Goal: Information Seeking & Learning: Understand process/instructions

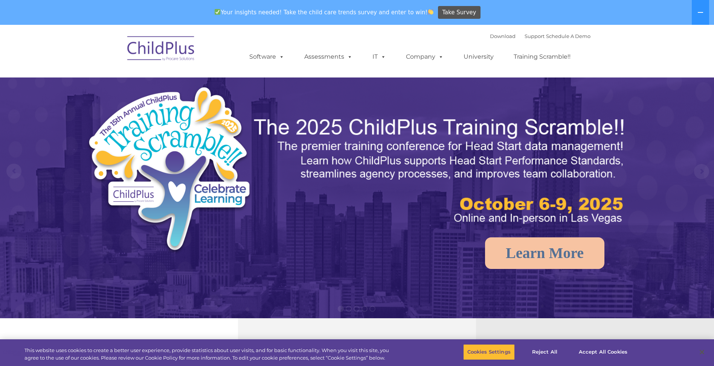
select select "MEDIUM"
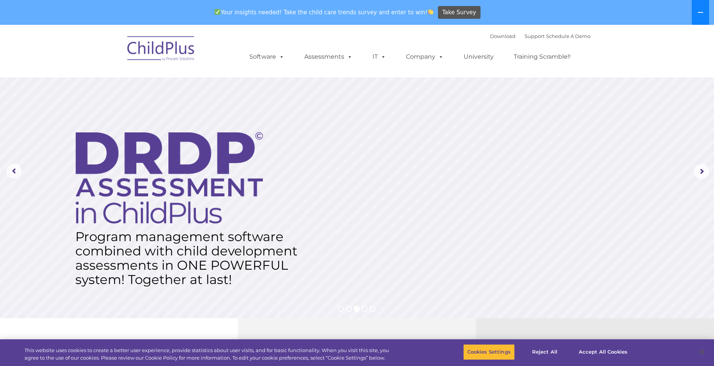
click at [699, 9] on icon at bounding box center [700, 12] width 6 height 6
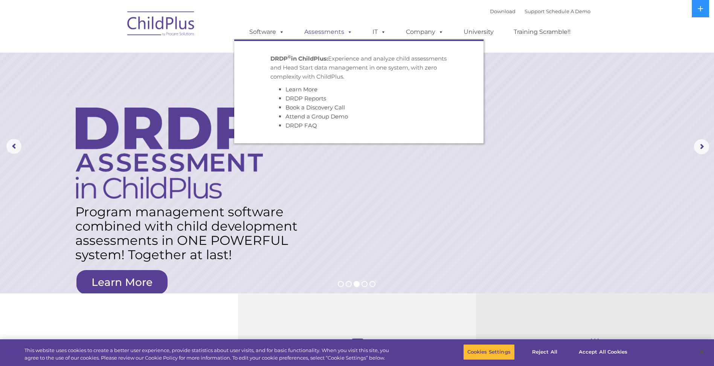
click at [335, 32] on link "Assessments" at bounding box center [328, 31] width 63 height 15
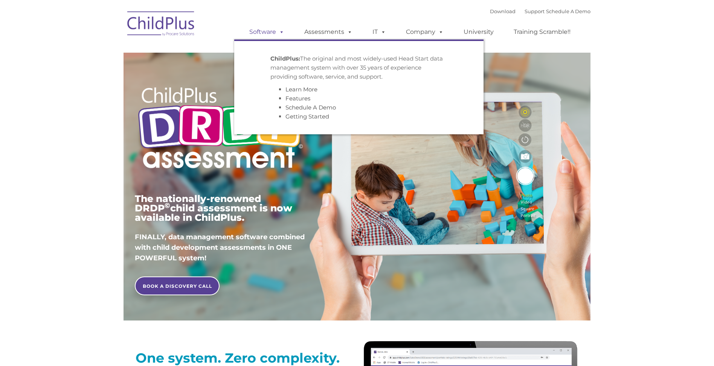
type input ""
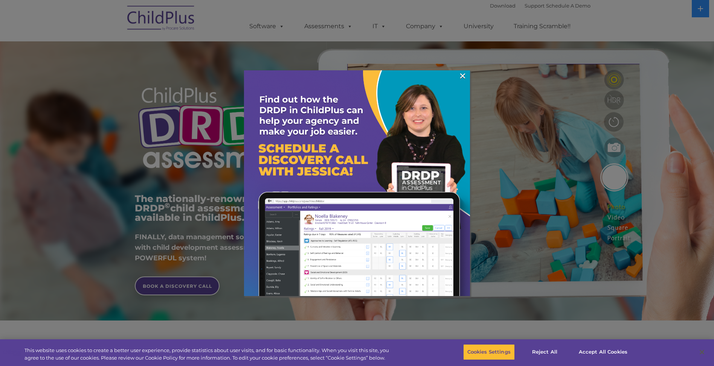
click at [531, 213] on div at bounding box center [357, 183] width 714 height 366
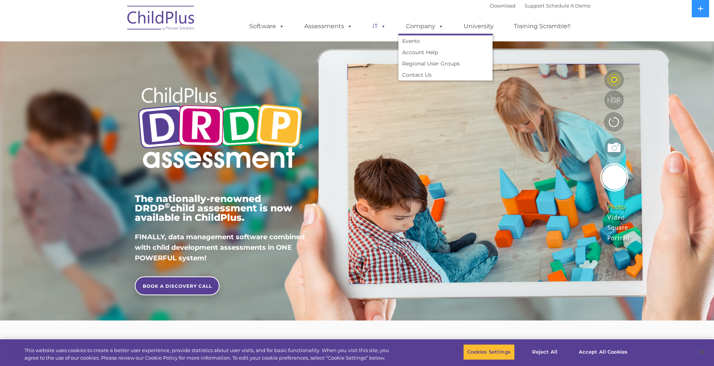
click at [379, 27] on span at bounding box center [382, 26] width 8 height 7
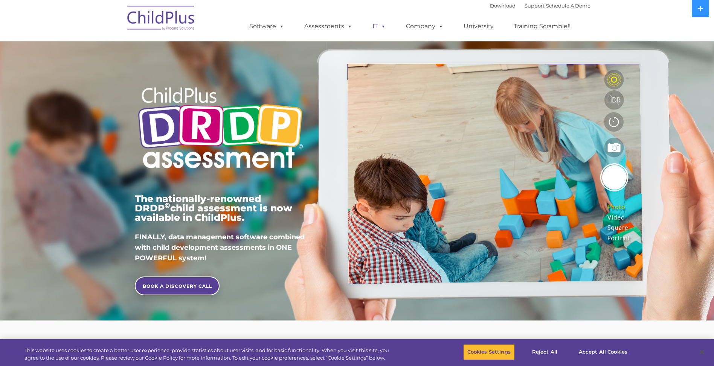
click at [379, 27] on span at bounding box center [382, 26] width 8 height 7
click at [177, 19] on img at bounding box center [160, 19] width 75 height 38
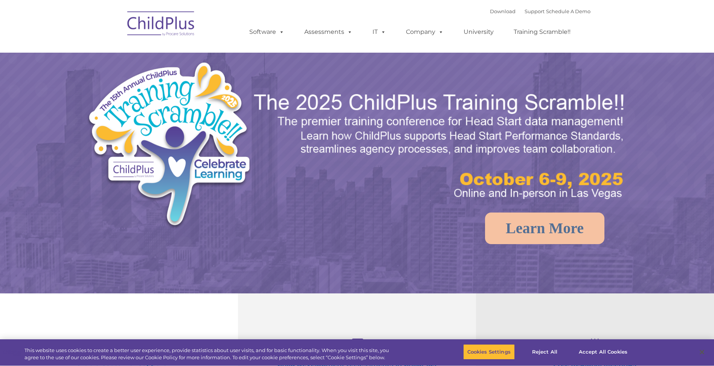
select select "MEDIUM"
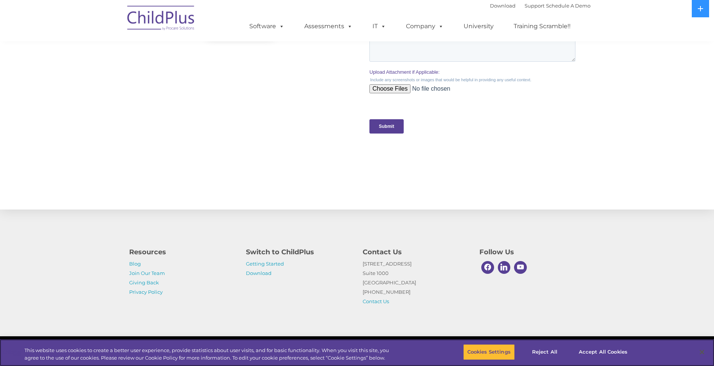
scroll to position [709, 0]
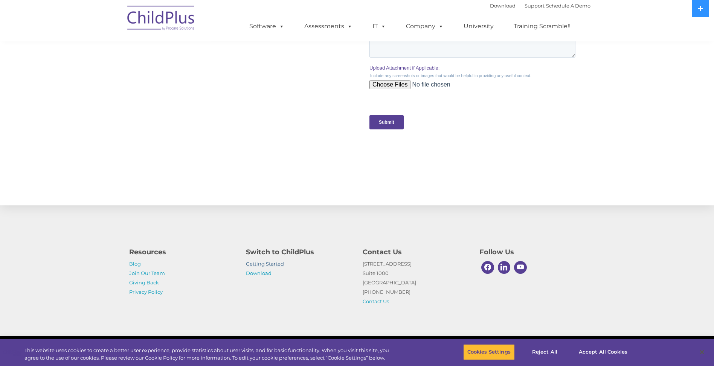
click at [267, 262] on link "Getting Started" at bounding box center [265, 264] width 38 height 6
